Goal: Find specific page/section: Find specific page/section

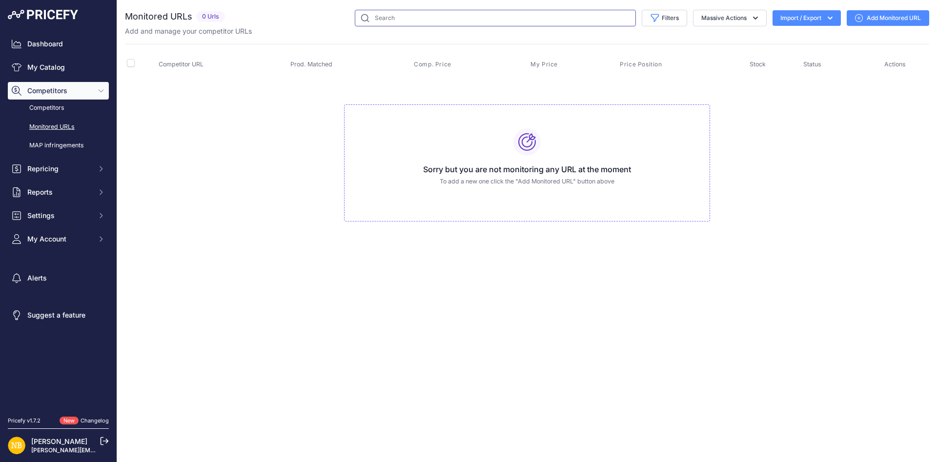
click at [422, 21] on input "text" at bounding box center [495, 18] width 281 height 17
click at [88, 70] on link "My Catalog" at bounding box center [58, 68] width 101 height 18
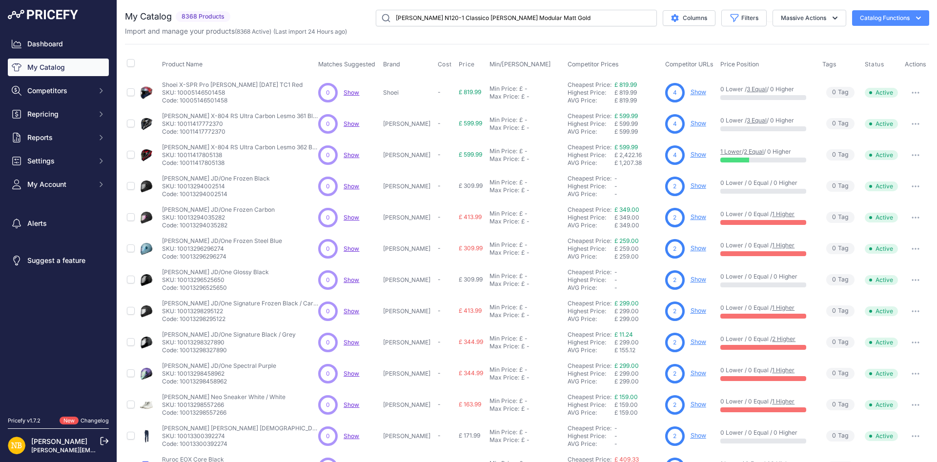
type input "[PERSON_NAME] N120-1 Classico [PERSON_NAME] Modular Matt Gold"
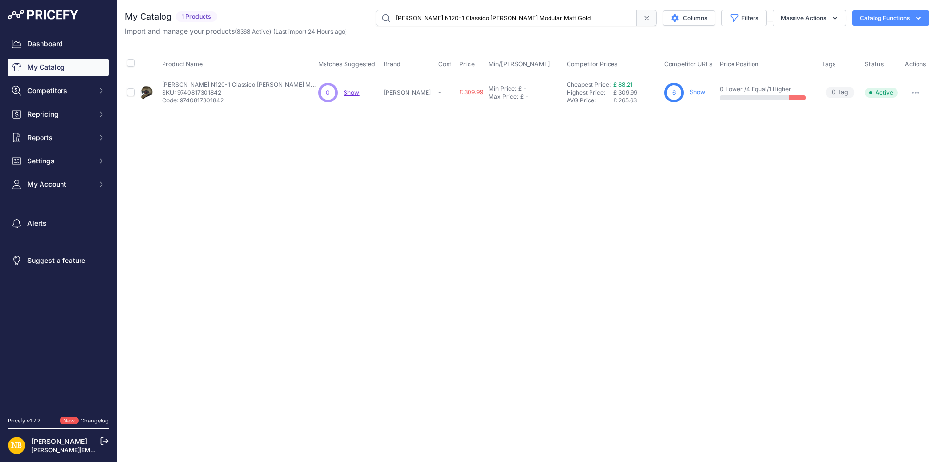
click at [690, 93] on link "Show" at bounding box center [698, 91] width 16 height 7
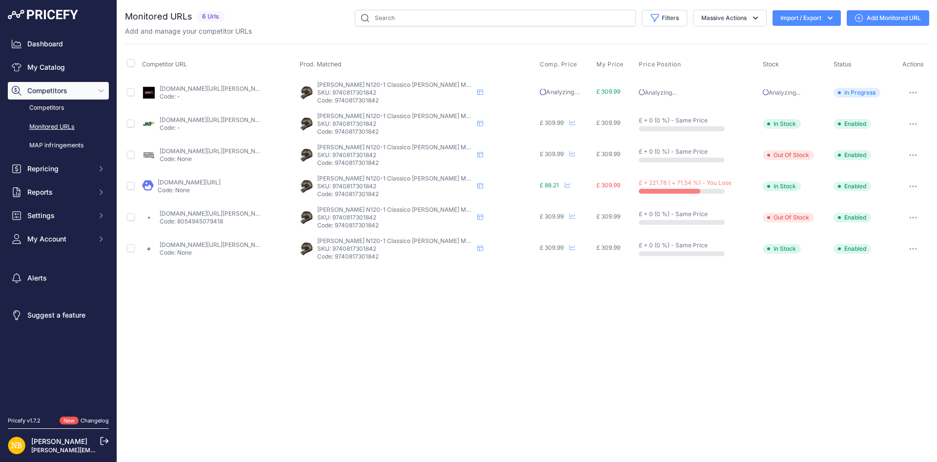
click at [207, 179] on link "[DOMAIN_NAME][URL]" at bounding box center [189, 182] width 63 height 7
